Goal: Transaction & Acquisition: Purchase product/service

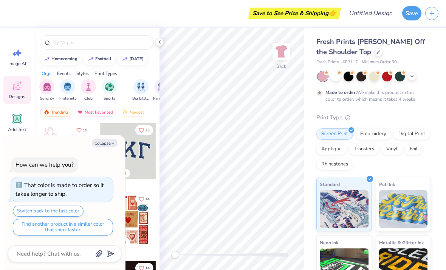
click at [158, 42] on icon at bounding box center [160, 42] width 6 height 6
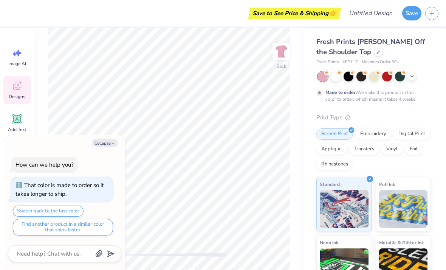
click at [110, 140] on button "Collapse" at bounding box center [104, 143] width 25 height 8
type textarea "x"
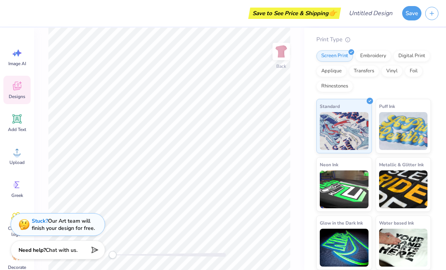
scroll to position [78, 0]
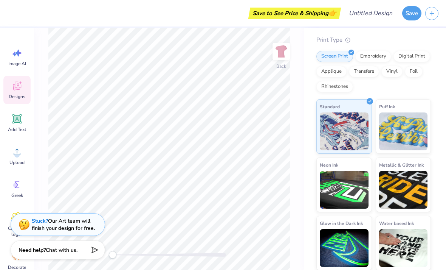
click at [23, 182] on div "Greek" at bounding box center [16, 188] width 27 height 28
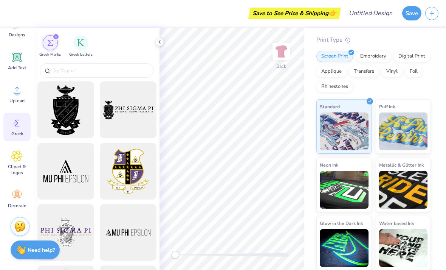
scroll to position [62, 0]
click at [16, 202] on span "Decorate" at bounding box center [17, 205] width 18 height 6
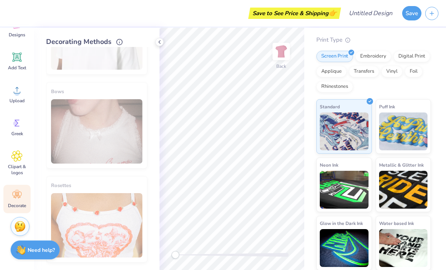
scroll to position [440, 0]
click at [20, 164] on span "Clipart & logos" at bounding box center [17, 169] width 25 height 12
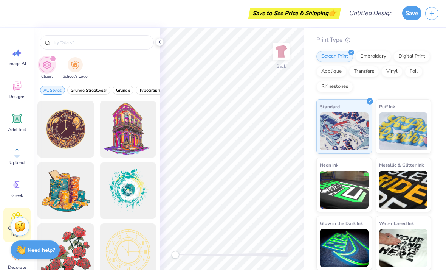
scroll to position [0, 0]
click at [16, 85] on icon at bounding box center [16, 85] width 11 height 11
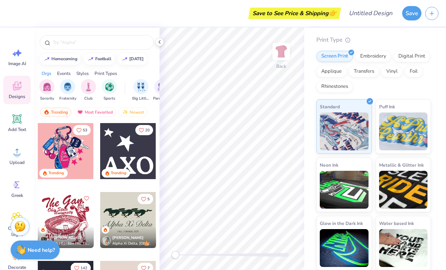
scroll to position [3920, 0]
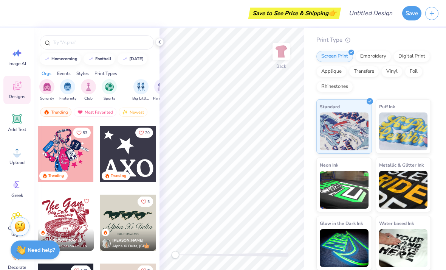
click at [110, 43] on input "text" at bounding box center [100, 43] width 97 height 8
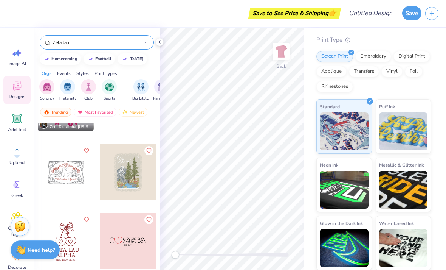
scroll to position [736, 0]
type input "Zeta tau"
click at [77, 182] on div at bounding box center [66, 172] width 56 height 56
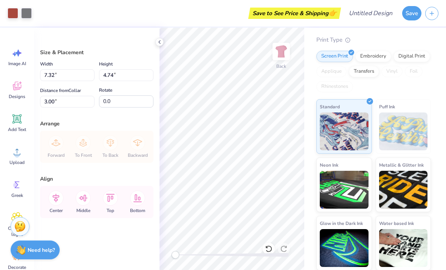
type input "8.09"
type input "5.23"
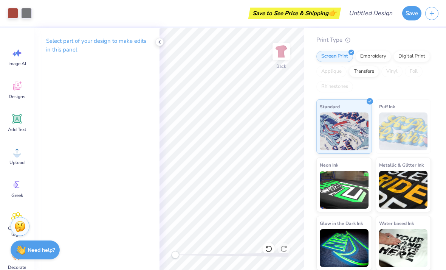
click at [156, 40] on div at bounding box center [159, 42] width 8 height 8
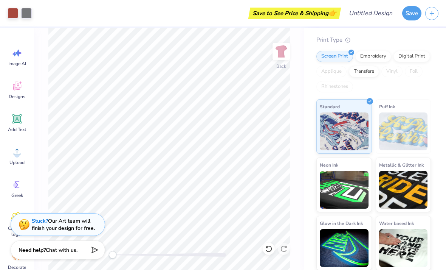
click at [281, 51] on img at bounding box center [281, 51] width 15 height 15
click at [283, 50] on img at bounding box center [281, 51] width 15 height 15
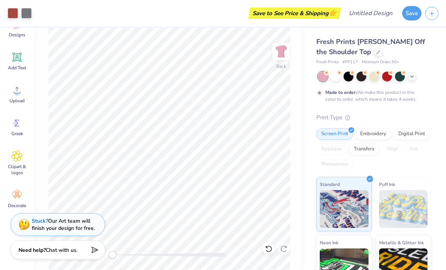
scroll to position [0, 0]
click at [337, 45] on span "Fresh Prints [PERSON_NAME] Off the Shoulder Top" at bounding box center [370, 46] width 109 height 19
click at [336, 45] on span "Fresh Prints [PERSON_NAME] Off the Shoulder Top" at bounding box center [370, 46] width 109 height 19
click at [374, 54] on div at bounding box center [378, 52] width 8 height 8
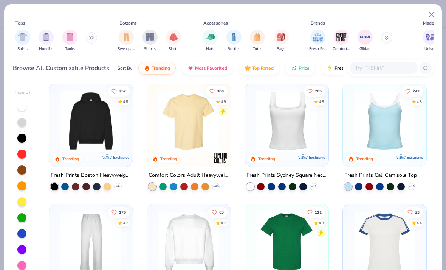
scroll to position [129, 0]
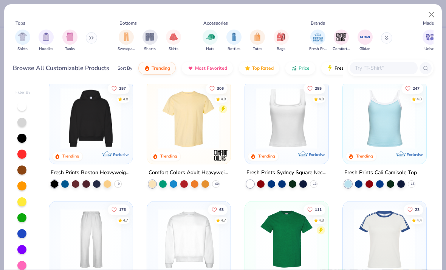
click at [313, 130] on img at bounding box center [287, 118] width 68 height 61
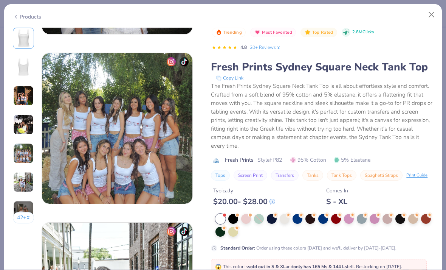
scroll to position [671, 0]
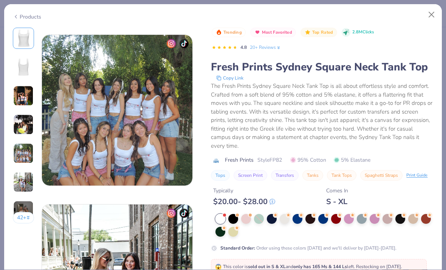
click at [402, 264] on span "😱 This color is sold out in S & XL and only has 165 Ms & 144 Ls left. Restockin…" at bounding box center [308, 269] width 187 height 13
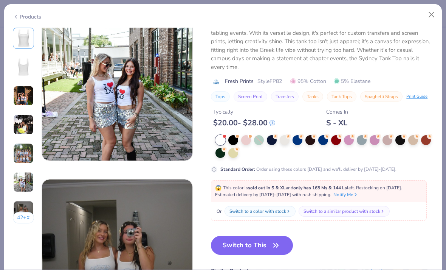
scroll to position [866, 0]
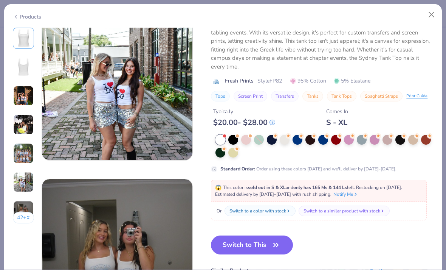
click at [219, 137] on div at bounding box center [221, 140] width 10 height 10
click at [445, 23] on div "Products 42 + 287 [PERSON_NAME] Delta Gamma, [GEOGRAPHIC_DATA] AD [GEOGRAPHIC_D…" at bounding box center [223, 135] width 446 height 270
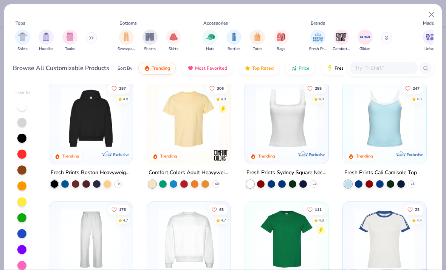
click at [444, 23] on div "Tops Shirts Hoodies Tanks Bottoms Sweatpants Shorts Skirts Accessories Hats Bot…" at bounding box center [223, 135] width 446 height 270
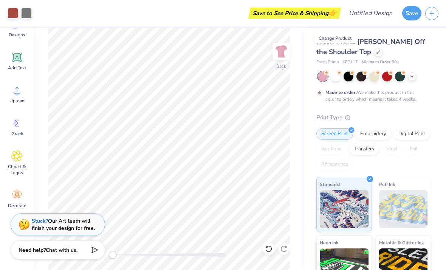
click at [334, 58] on div "Fresh Prints [PERSON_NAME] Off the Shoulder Top Fresh Prints # FP117 Minimum Or…" at bounding box center [373, 51] width 115 height 29
click at [334, 57] on div "Fresh Prints [PERSON_NAME] Off the Shoulder Top Fresh Prints # FP117 Minimum Or…" at bounding box center [373, 51] width 115 height 29
click at [331, 53] on div "Fresh Prints [PERSON_NAME] Off the Shoulder Top" at bounding box center [373, 47] width 115 height 20
click at [330, 55] on div "Fresh Prints [PERSON_NAME] Off the Shoulder Top" at bounding box center [373, 47] width 115 height 20
click at [330, 54] on div "Fresh Prints [PERSON_NAME] Off the Shoulder Top" at bounding box center [373, 47] width 115 height 20
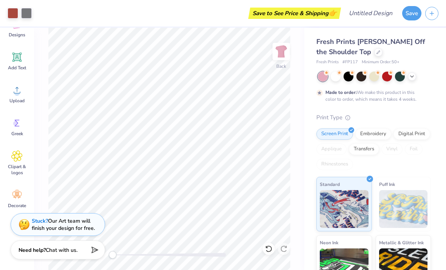
click at [374, 48] on div at bounding box center [378, 52] width 8 height 8
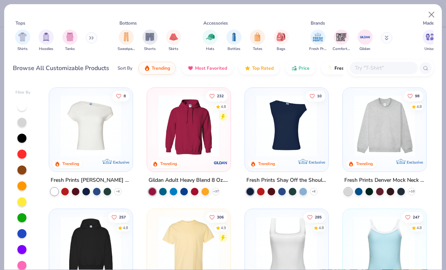
click at [335, 47] on div "Tops Shirts Hoodies Tanks Bottoms Sweatpants Shorts Skirts Accessories Hats Bot…" at bounding box center [223, 37] width 421 height 40
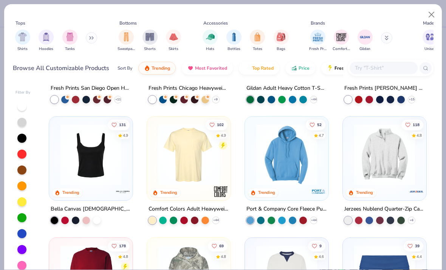
scroll to position [335, 0]
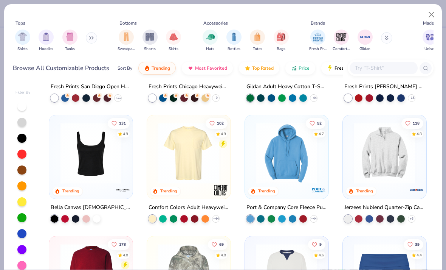
click at [102, 178] on img at bounding box center [91, 153] width 68 height 61
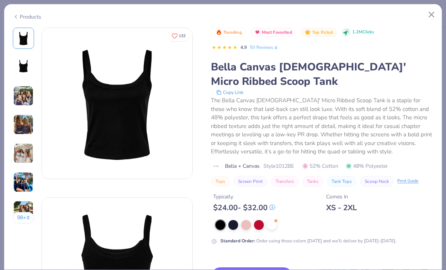
click at [269, 223] on div at bounding box center [272, 225] width 10 height 10
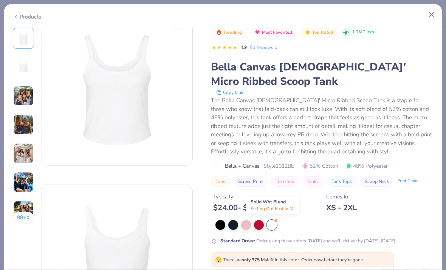
scroll to position [12, 0]
click at [29, 102] on img at bounding box center [23, 95] width 20 height 20
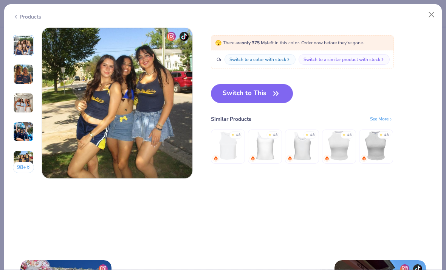
scroll to position [1017, 0]
click at [268, 92] on button "Switch to This" at bounding box center [252, 93] width 82 height 19
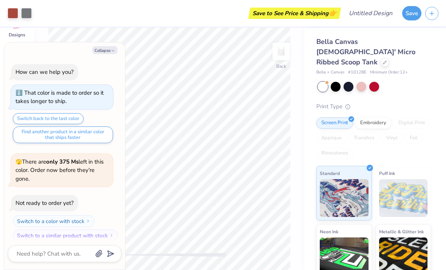
scroll to position [42, 0]
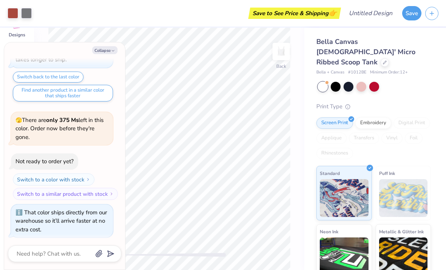
click at [113, 48] on icon "button" at bounding box center [113, 50] width 5 height 5
type textarea "x"
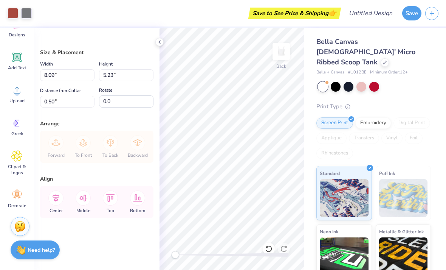
type input "5.14"
type input "3.32"
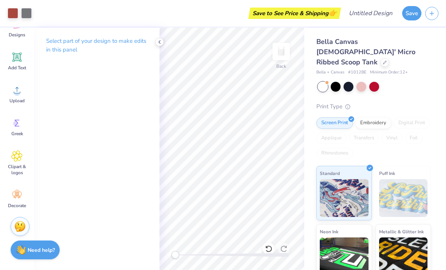
click at [19, 198] on icon at bounding box center [16, 194] width 9 height 7
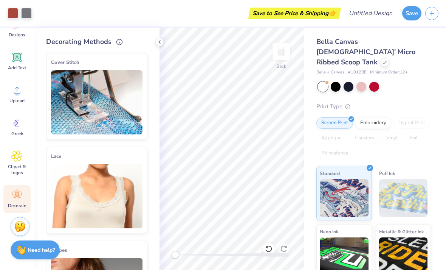
click at [109, 201] on img at bounding box center [97, 196] width 92 height 64
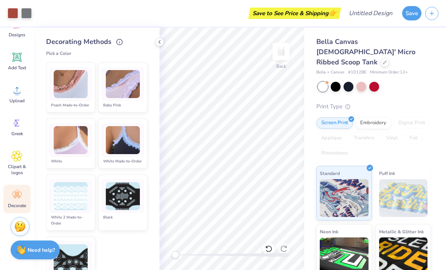
scroll to position [192, 0]
click at [78, 142] on img at bounding box center [71, 140] width 34 height 28
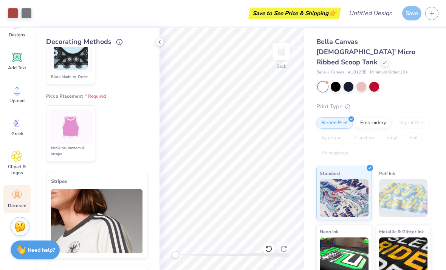
scroll to position [391, 0]
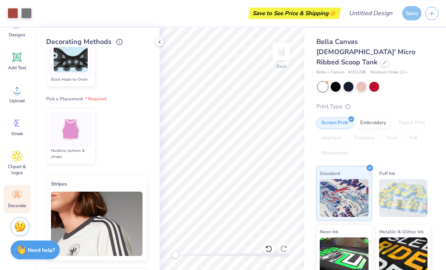
click at [81, 142] on img at bounding box center [71, 129] width 28 height 28
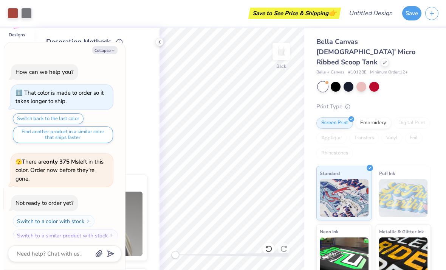
scroll to position [95, 0]
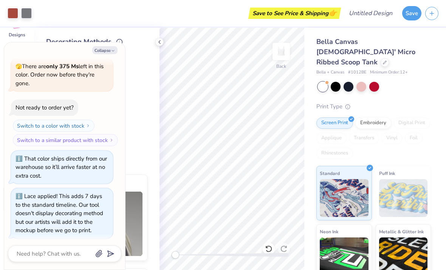
click at [113, 47] on button "Collapse" at bounding box center [104, 50] width 25 height 8
type textarea "x"
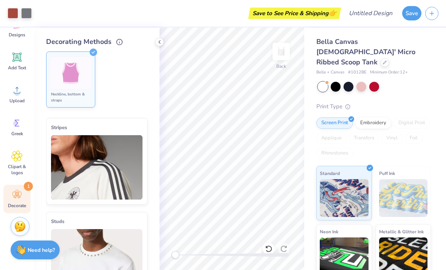
scroll to position [445, 0]
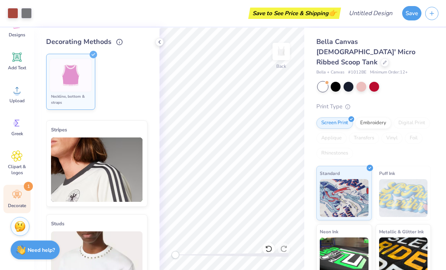
click at [12, 164] on span "Clipart & logos" at bounding box center [17, 169] width 25 height 12
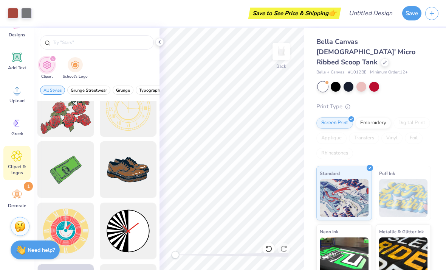
scroll to position [134, 0]
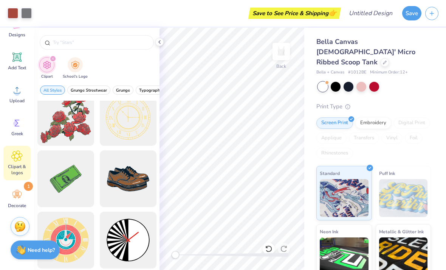
click at [23, 62] on div "Add Text" at bounding box center [16, 61] width 27 height 28
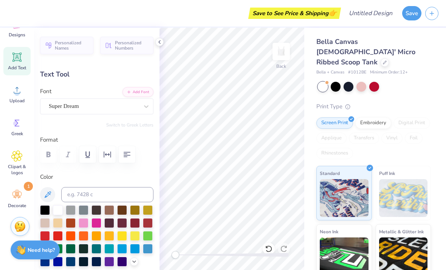
scroll to position [0, 2]
type textarea "eta mu chapter"
click at [71, 222] on div at bounding box center [71, 223] width 10 height 10
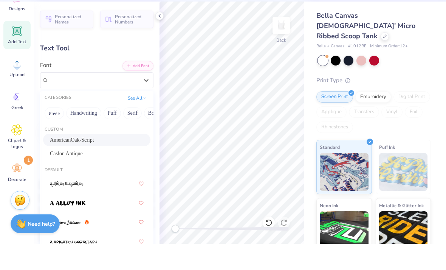
click at [109, 162] on div "AmericanOak-Script" at bounding box center [97, 166] width 94 height 8
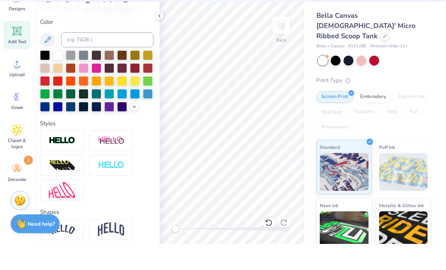
scroll to position [130, 0]
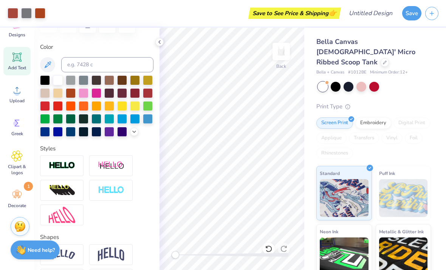
type input "8.96"
type input "1.49"
type input "4.76"
type input "5.33"
type input "0.89"
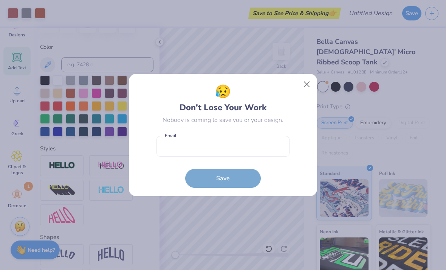
click at [300, 82] on button "Close" at bounding box center [307, 84] width 14 height 14
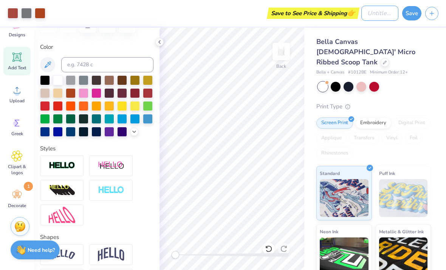
click at [385, 8] on input "Design Title" at bounding box center [379, 13] width 37 height 15
type input "Zta 1"
click at [410, 12] on button "Save" at bounding box center [411, 13] width 19 height 14
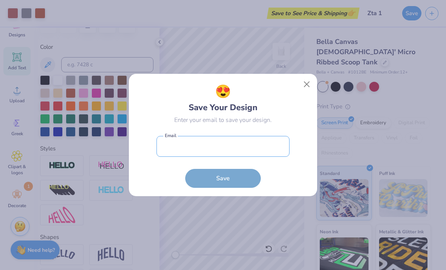
click at [263, 144] on input "email" at bounding box center [223, 146] width 133 height 21
type input "[PERSON_NAME][EMAIL_ADDRESS][DOMAIN_NAME]"
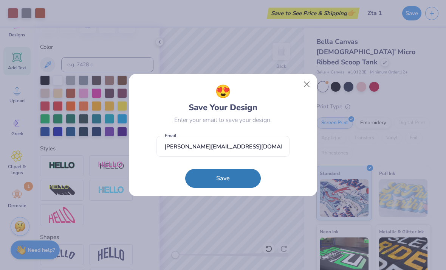
click at [235, 174] on button "Save" at bounding box center [223, 178] width 76 height 19
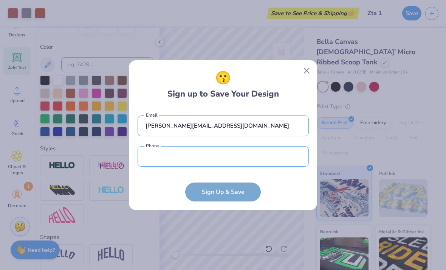
click at [244, 153] on input "tel" at bounding box center [223, 156] width 171 height 21
type input "[PHONE_NUMBER]"
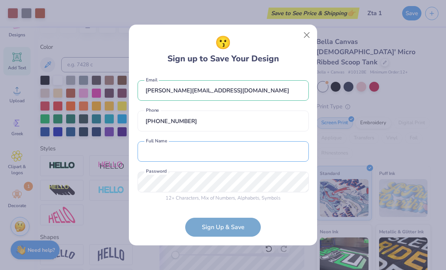
click at [254, 148] on input "text" at bounding box center [223, 151] width 171 height 21
type input "[PERSON_NAME]"
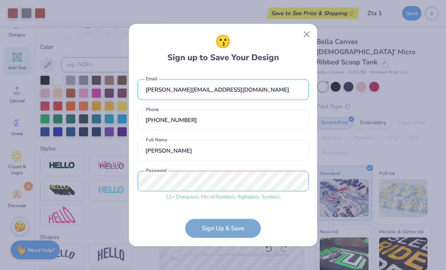
scroll to position [26, 0]
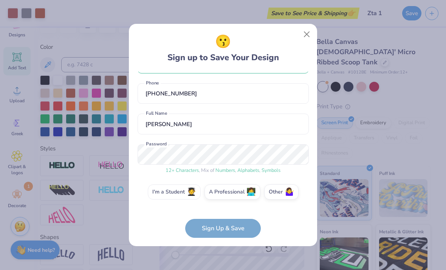
click at [181, 187] on label "I'm a Student 🧑‍🎓" at bounding box center [174, 191] width 53 height 15
click at [221, 217] on input "I'm a Student 🧑‍🎓" at bounding box center [223, 219] width 5 height 5
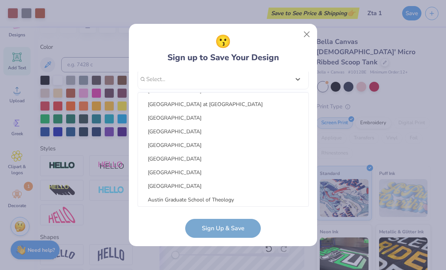
scroll to position [1067, 0]
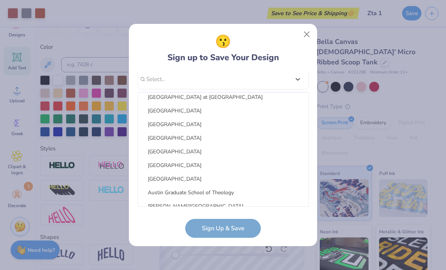
click at [192, 122] on div "[GEOGRAPHIC_DATA]" at bounding box center [223, 124] width 164 height 12
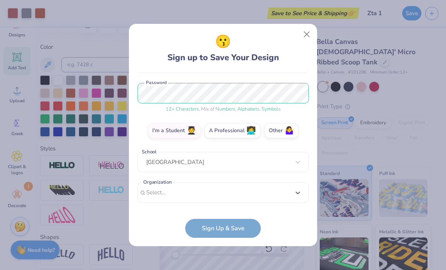
scroll to position [87, 0]
click at [245, 226] on form "[PERSON_NAME][EMAIL_ADDRESS][DOMAIN_NAME] Email [PHONE_NUMBER] Phone [PERSON_NA…" at bounding box center [223, 154] width 171 height 166
click at [241, 225] on form "[PERSON_NAME][EMAIL_ADDRESS][DOMAIN_NAME] Email [PHONE_NUMBER] Phone [PERSON_NA…" at bounding box center [223, 154] width 171 height 166
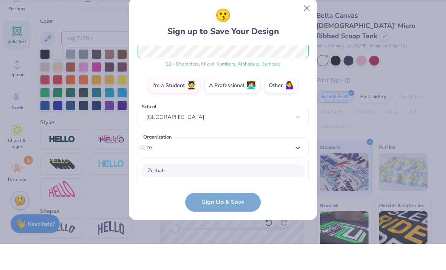
scroll to position [201, 0]
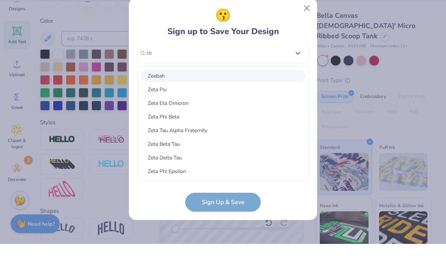
type input "z"
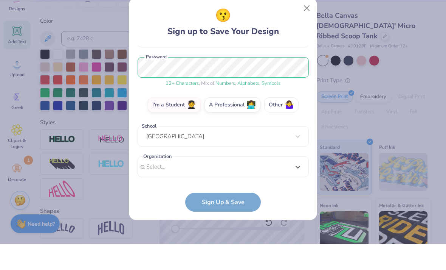
click at [278, 123] on label "Other 🤷‍♀️" at bounding box center [281, 130] width 34 height 15
click at [226, 217] on input "Other 🤷‍♀️" at bounding box center [223, 219] width 5 height 5
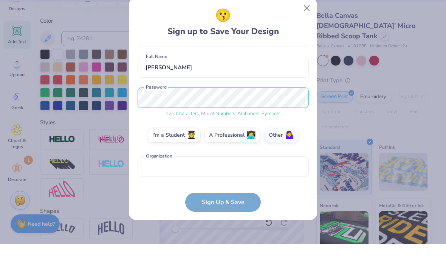
click at [278, 113] on div "12 + Characters , Mix of Numbers , Alphabets , Symbols Password" at bounding box center [223, 128] width 171 height 30
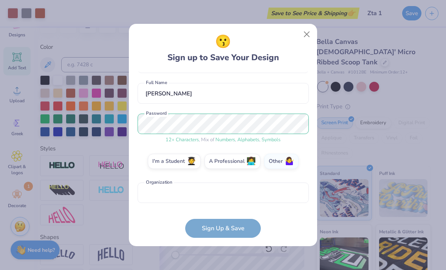
click at [242, 221] on form "[PERSON_NAME][EMAIL_ADDRESS][DOMAIN_NAME] Email [PHONE_NUMBER] Phone [PERSON_NA…" at bounding box center [223, 154] width 171 height 166
click at [239, 196] on input "text" at bounding box center [223, 192] width 171 height 21
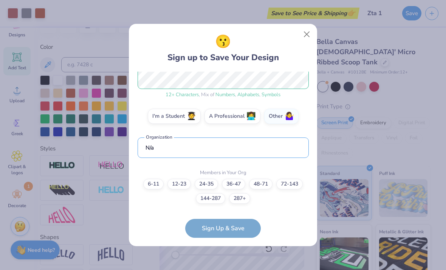
type input "N/a"
click at [239, 227] on form "[PERSON_NAME][EMAIL_ADDRESS][DOMAIN_NAME] Email [PHONE_NUMBER] Phone [PERSON_NA…" at bounding box center [223, 154] width 171 height 166
click at [145, 178] on label "6-11" at bounding box center [153, 183] width 20 height 11
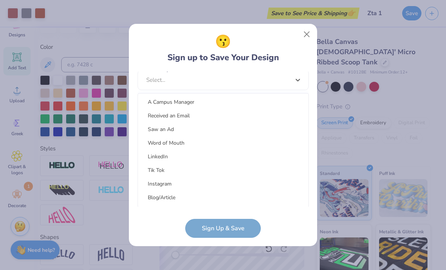
scroll to position [56, 0]
click at [204, 185] on div "Instagram" at bounding box center [223, 183] width 164 height 12
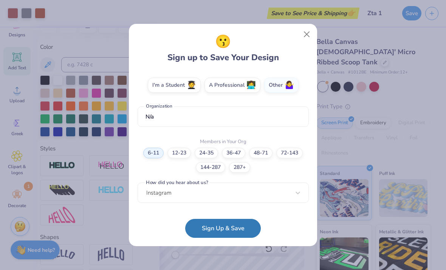
scroll to position [132, 0]
click at [230, 233] on button "Sign Up & Save" at bounding box center [223, 228] width 76 height 19
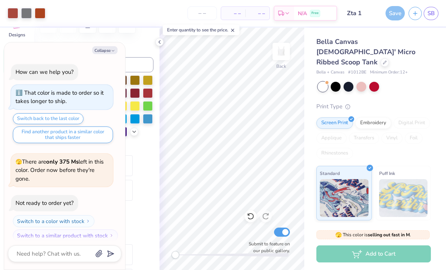
scroll to position [149, 0]
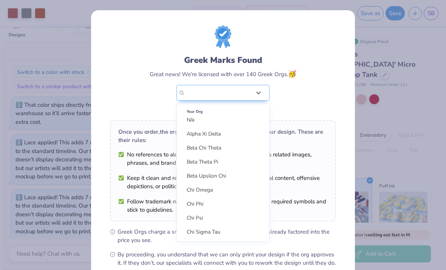
scroll to position [326, 0]
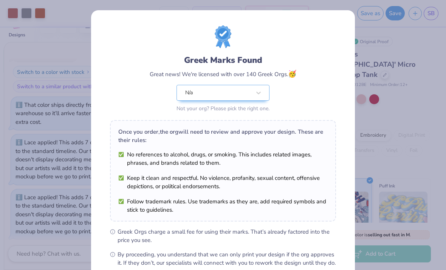
click at [370, 68] on div "Greek Marks Found Great news! We're licensed with over 140 Greek Orgs. 🥳 N/a No…" at bounding box center [223, 135] width 446 height 270
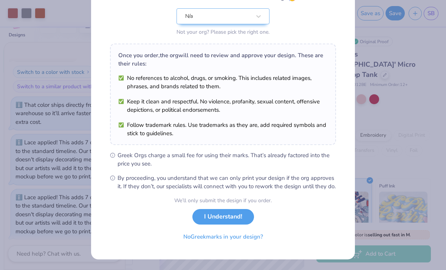
scroll to position [84, 0]
click at [228, 241] on button "No Greek marks in your design?" at bounding box center [223, 237] width 93 height 16
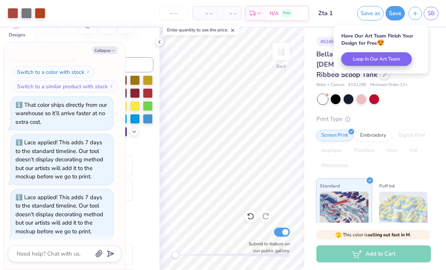
scroll to position [0, 0]
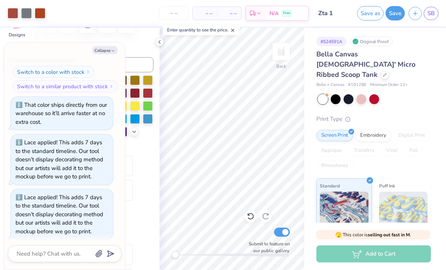
click at [109, 41] on div "Personalized Names Personalized Numbers Text Tool Add Font Font AmericanOak-Scr…" at bounding box center [97, 149] width 126 height 242
click at [109, 47] on button "Collapse" at bounding box center [104, 50] width 25 height 8
type textarea "x"
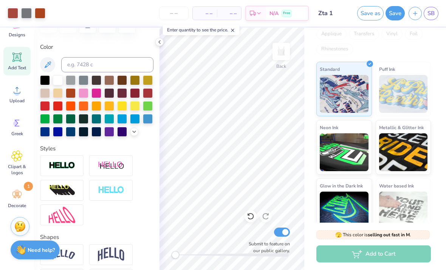
scroll to position [116, 0]
click at [392, 253] on div "Add to Cart" at bounding box center [373, 253] width 115 height 17
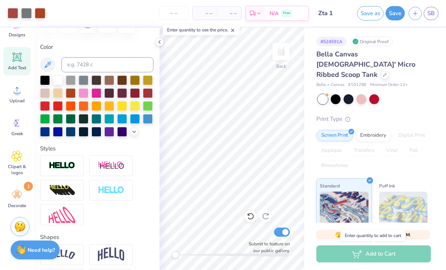
scroll to position [0, 0]
click at [200, 8] on div "– – Per Item" at bounding box center [205, 13] width 24 height 13
click at [172, 9] on input "number" at bounding box center [173, 13] width 29 height 14
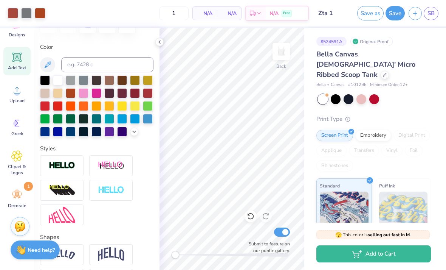
click at [402, 254] on button "Add to Cart" at bounding box center [373, 253] width 115 height 17
type input "12"
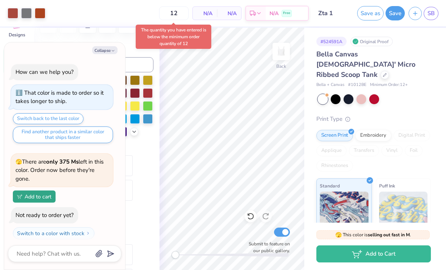
scroll to position [190, 0]
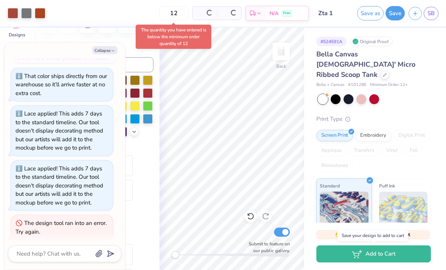
type textarea "x"
